Goal: Task Accomplishment & Management: Use online tool/utility

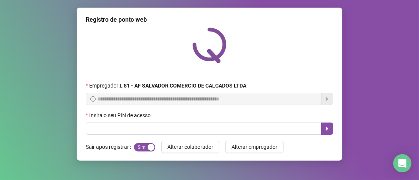
click at [151, 126] on input "text" at bounding box center [204, 128] width 236 height 12
type input "*****"
click at [326, 128] on icon "caret-right" at bounding box center [327, 128] width 3 height 4
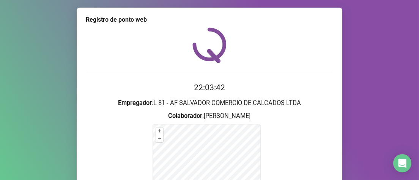
scroll to position [114, 0]
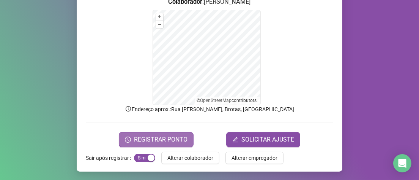
click at [130, 141] on button "REGISTRAR PONTO" at bounding box center [156, 139] width 75 height 15
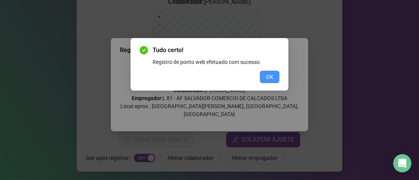
click at [278, 76] on button "OK" at bounding box center [269, 77] width 19 height 12
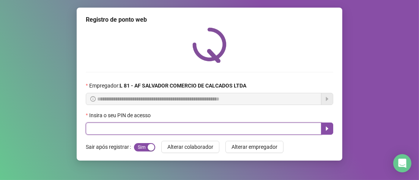
click at [121, 128] on input "text" at bounding box center [204, 128] width 236 height 12
type input "*****"
click at [324, 131] on icon "caret-right" at bounding box center [327, 128] width 6 height 6
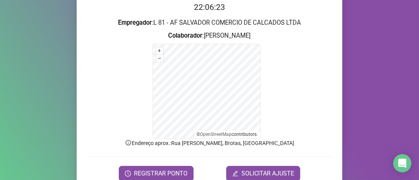
scroll to position [114, 0]
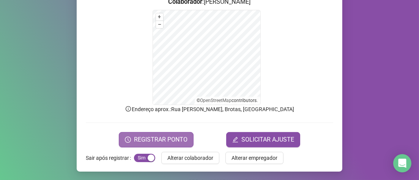
click at [162, 138] on span "REGISTRAR PONTO" at bounding box center [161, 139] width 54 height 9
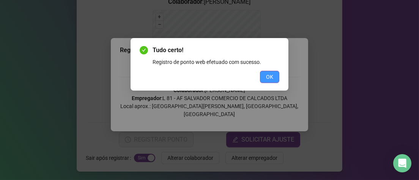
click at [266, 77] on span "OK" at bounding box center [269, 77] width 7 height 8
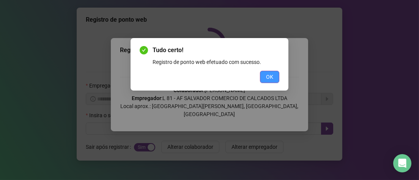
scroll to position [0, 0]
